Goal: Find specific page/section: Find specific page/section

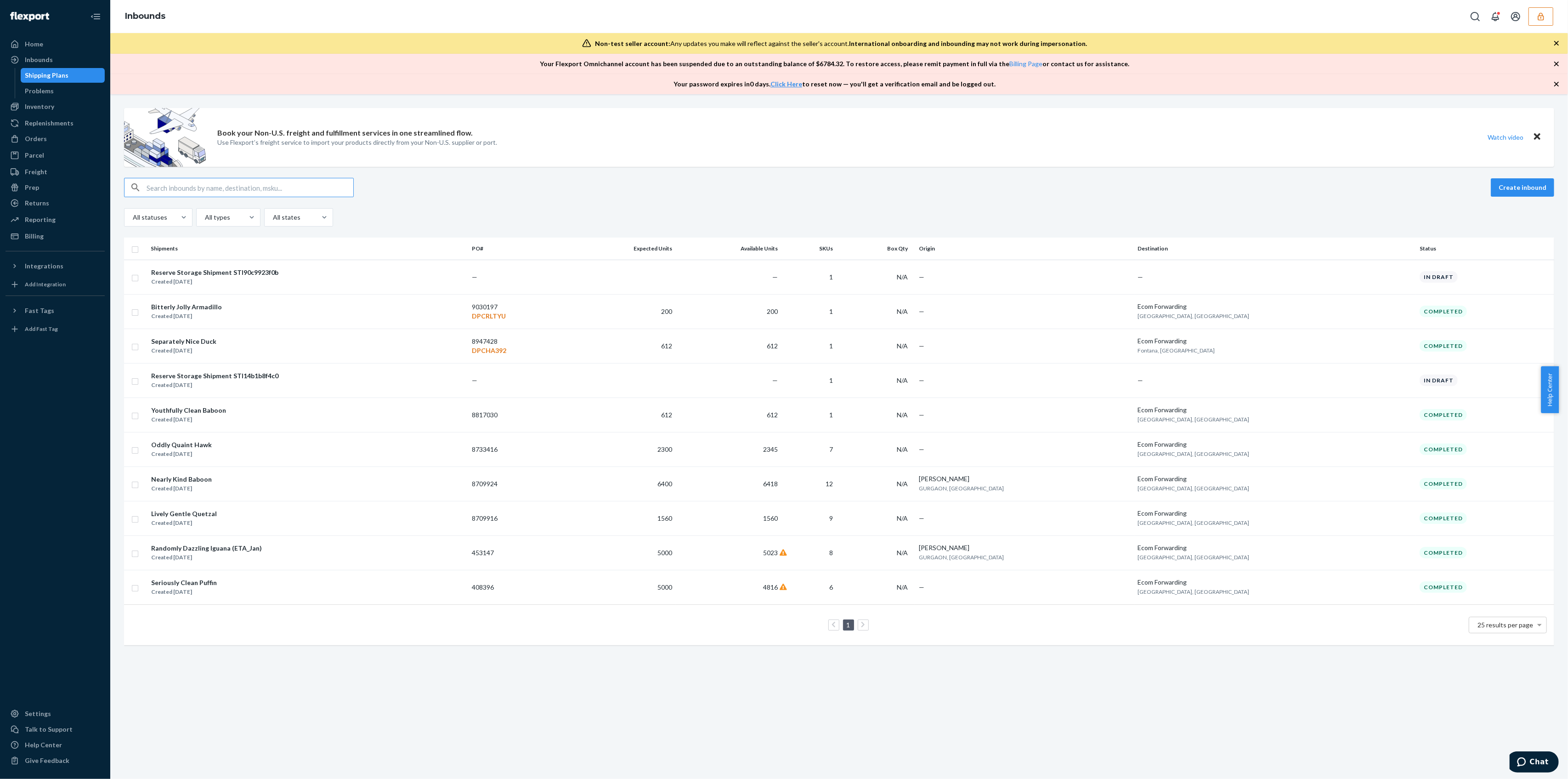
click at [1546, 5] on div "Inbounds" at bounding box center [839, 17] width 1458 height 33
click at [1544, 13] on icon "button" at bounding box center [1541, 16] width 9 height 9
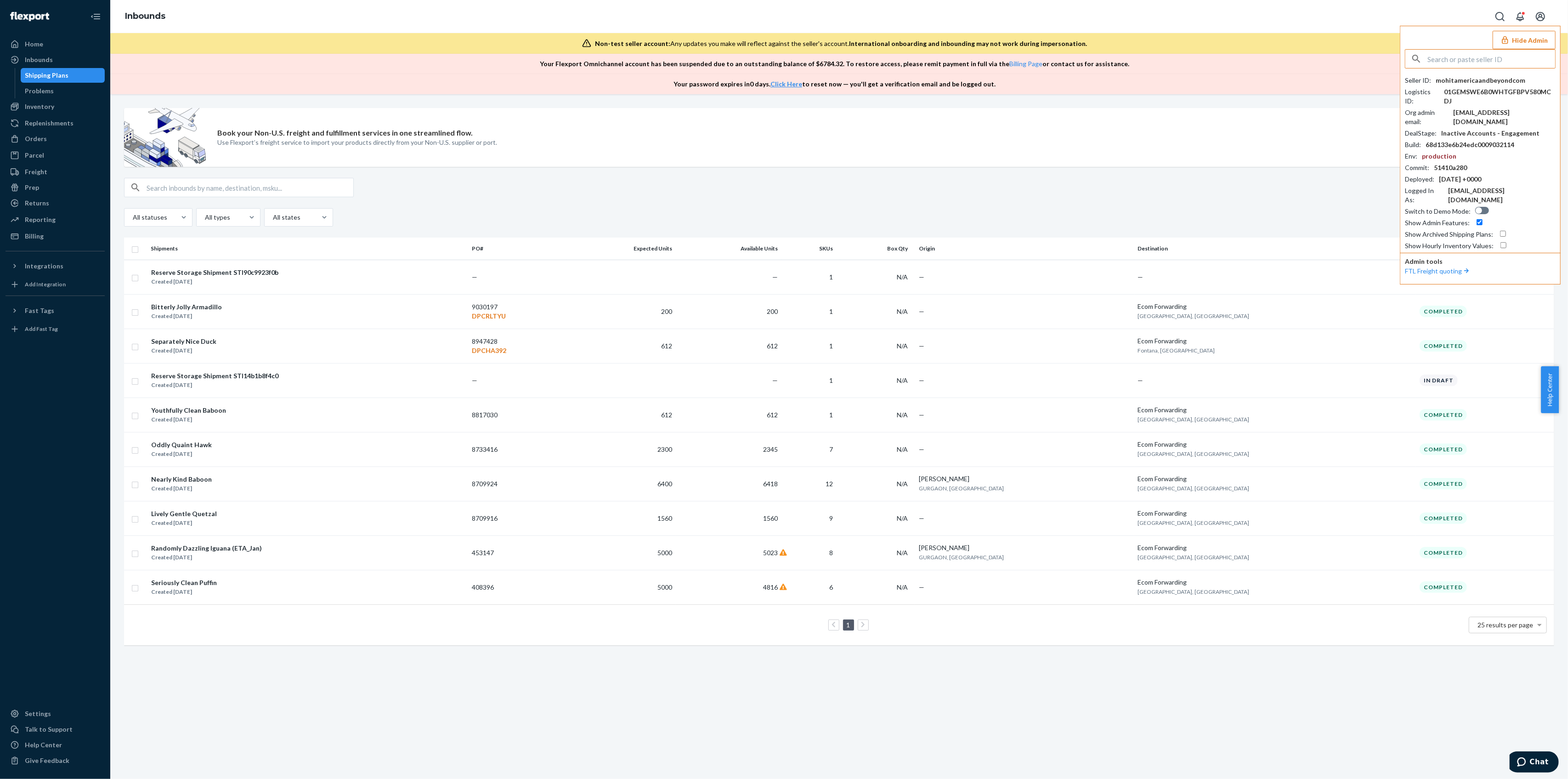
click at [1465, 58] on input "text" at bounding box center [1492, 59] width 128 height 18
type input "mohitamericaandbeyondcom"
click at [50, 103] on div "Inventory" at bounding box center [40, 106] width 29 height 9
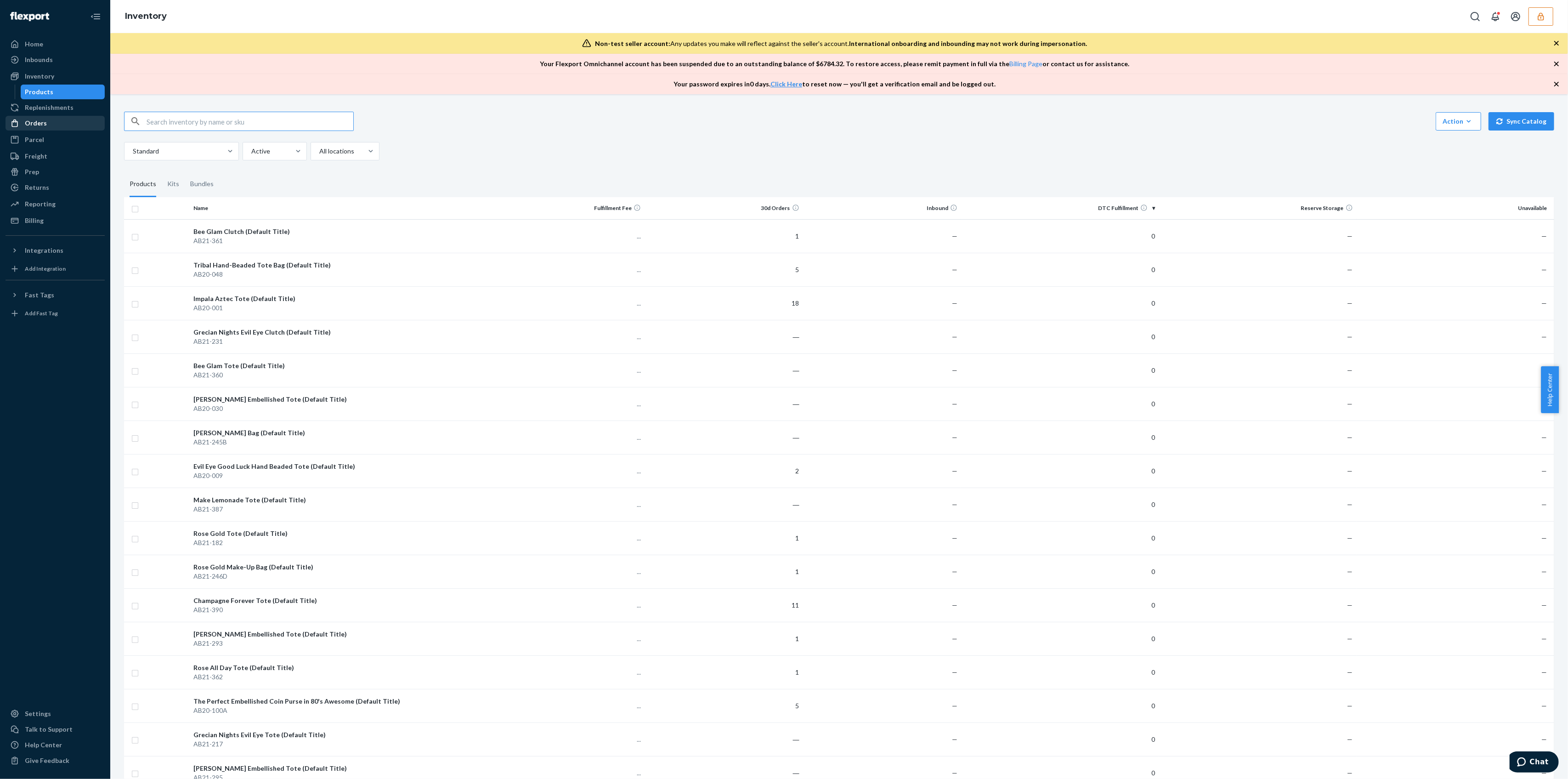
click at [62, 123] on div "Orders" at bounding box center [55, 123] width 97 height 13
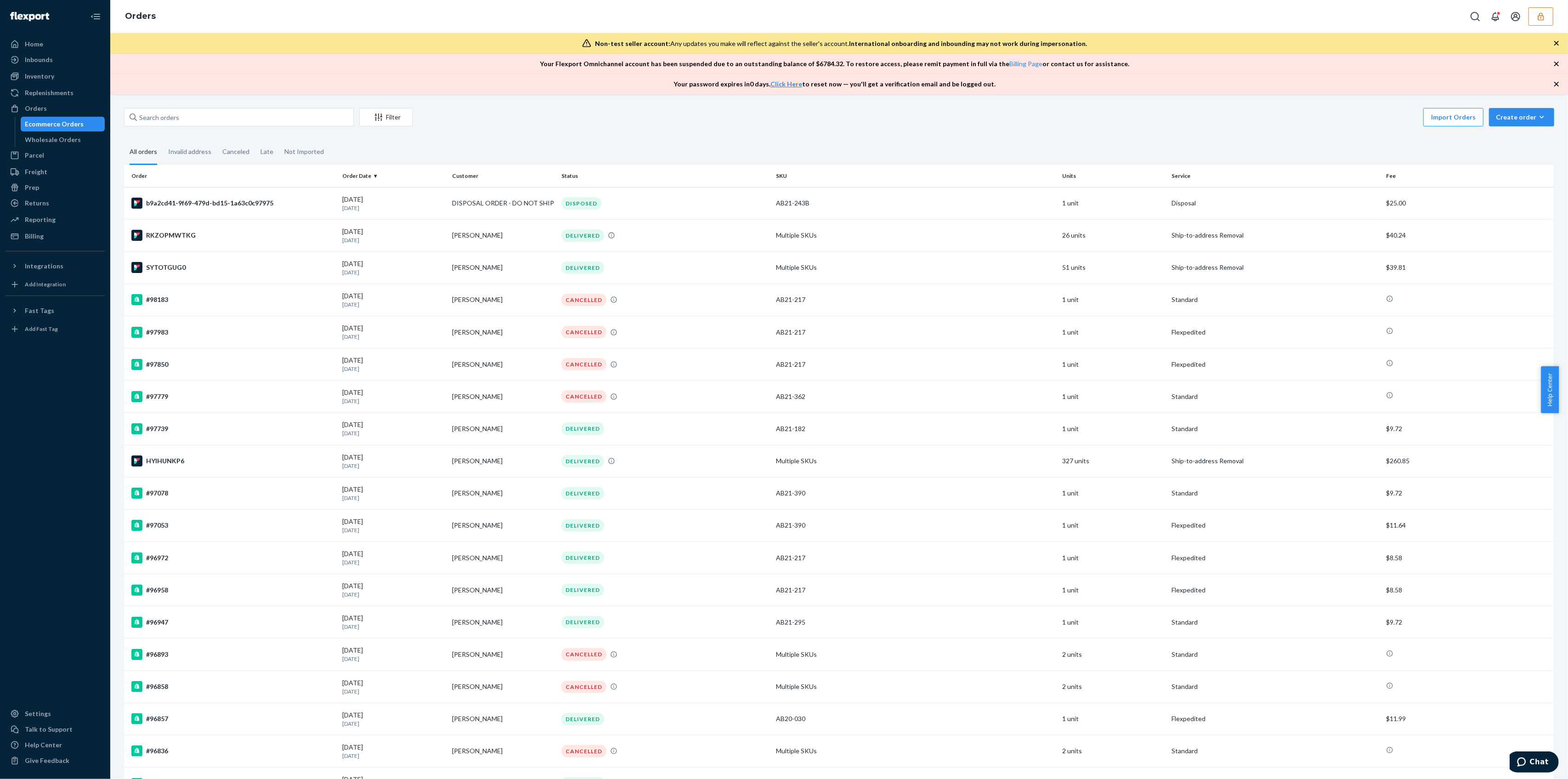
click at [1550, 21] on button "button" at bounding box center [1541, 17] width 25 height 18
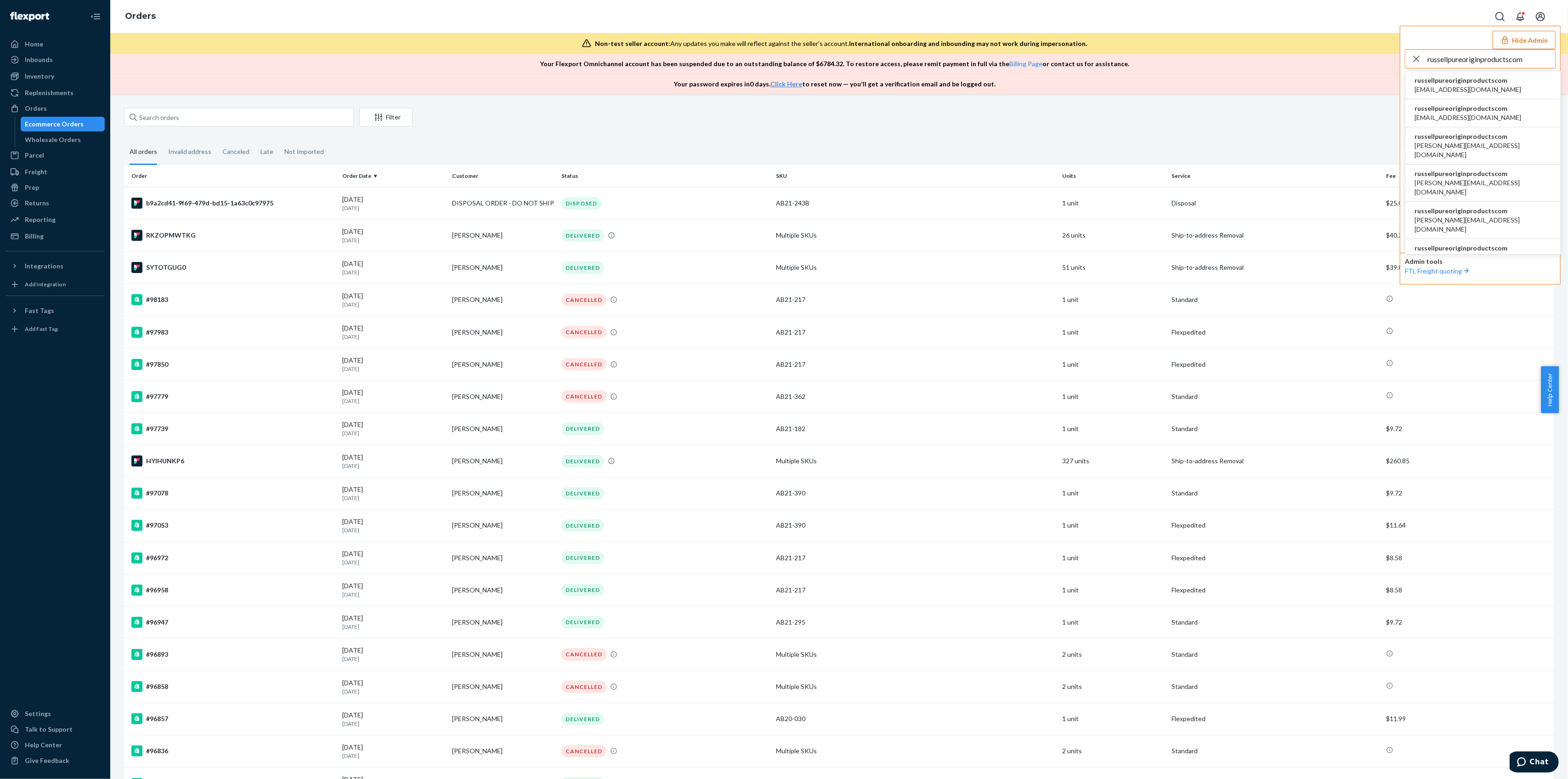
type input "russellpureoriginproductscom"
click at [1452, 85] on span "admin@pureoriginproducts.com" at bounding box center [1468, 89] width 107 height 9
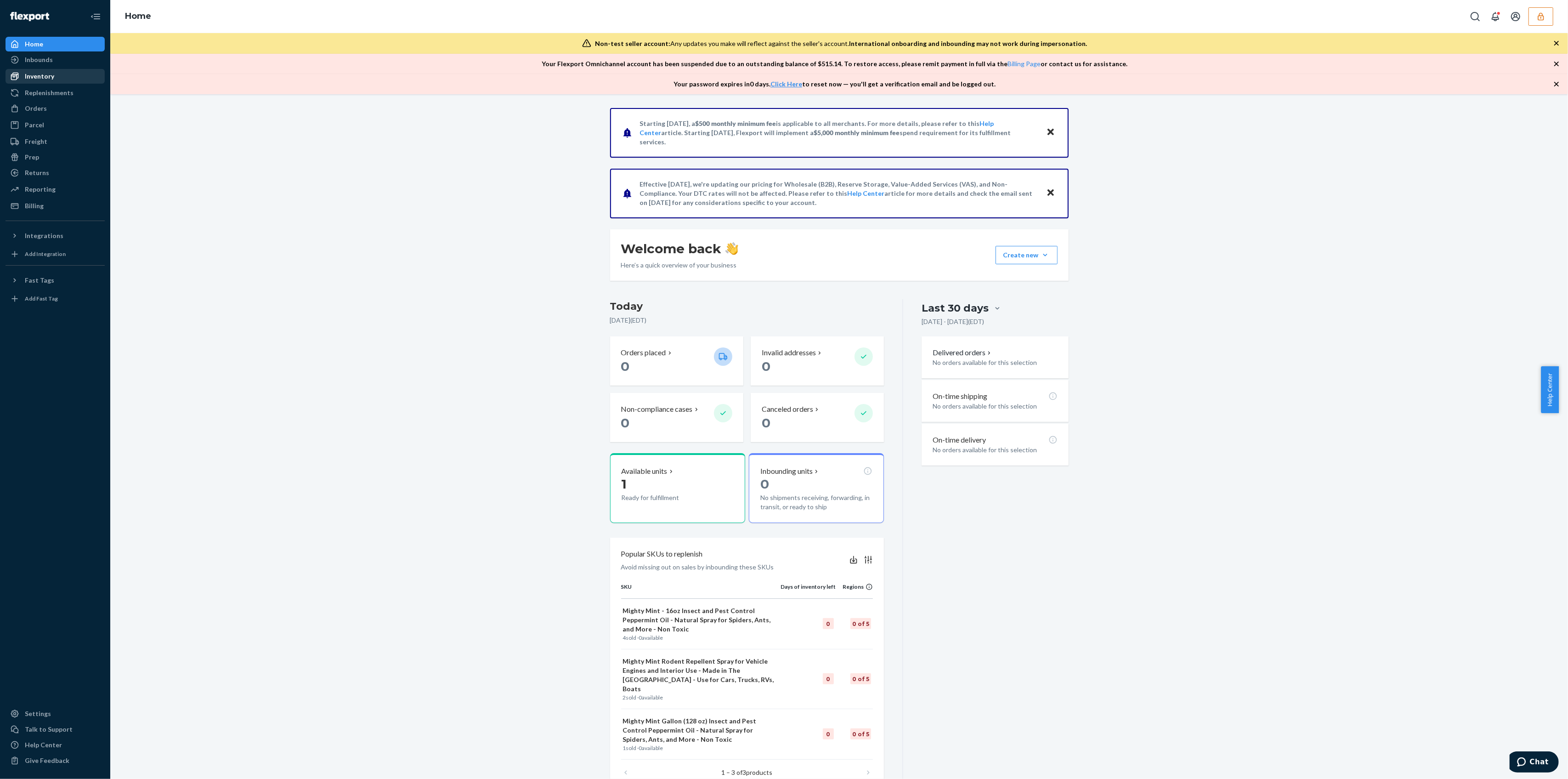
click at [51, 77] on div "Inventory" at bounding box center [40, 76] width 29 height 9
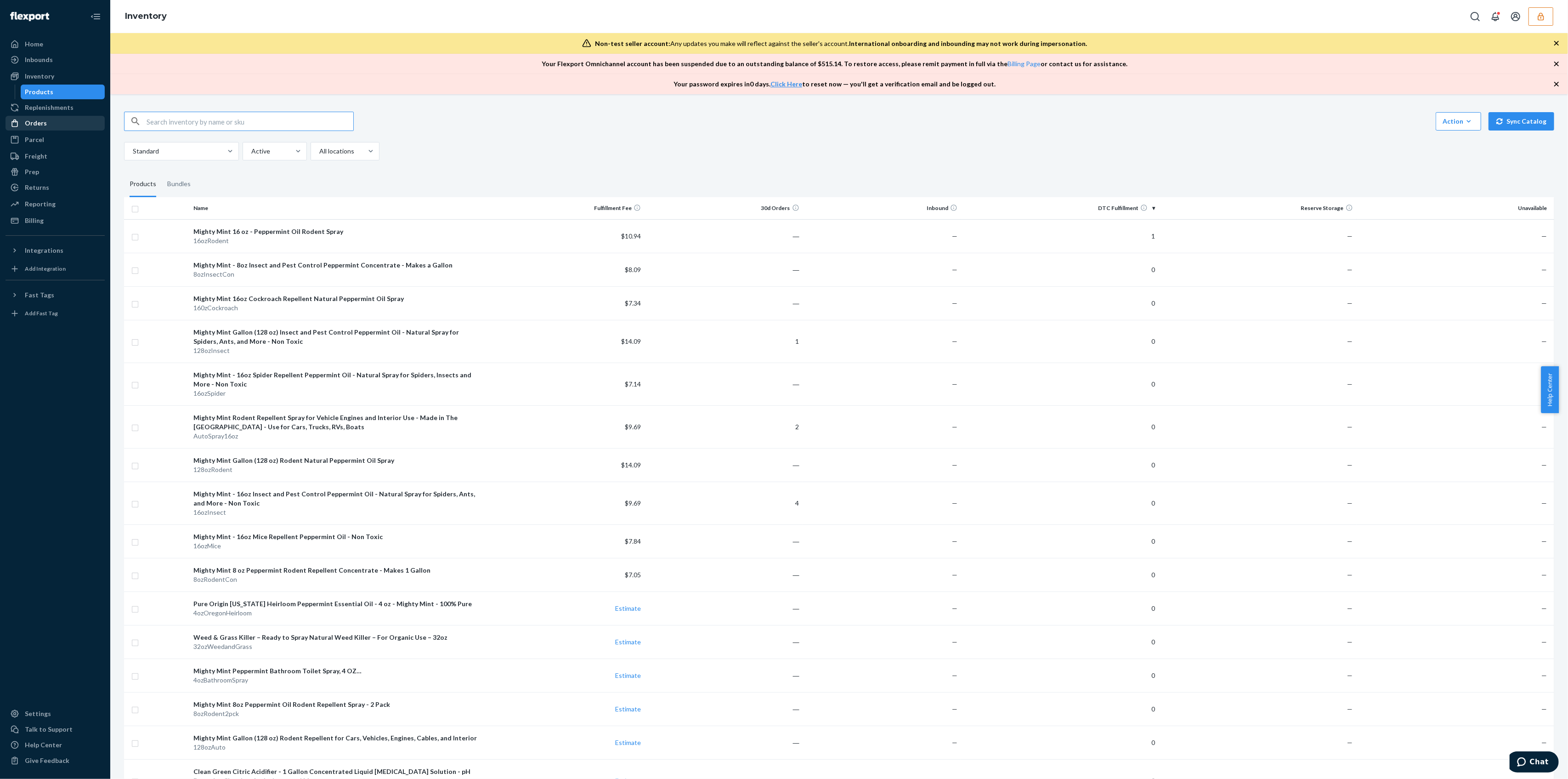
click at [65, 119] on div "Orders" at bounding box center [55, 123] width 97 height 13
